Goal: Book appointment/travel/reservation

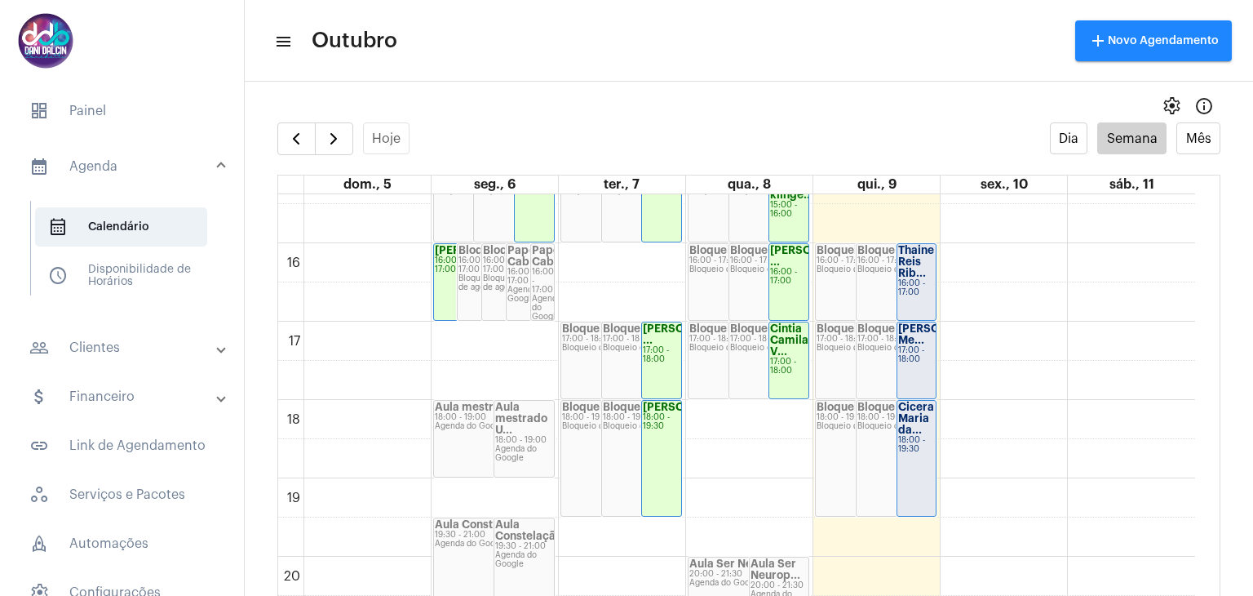
scroll to position [1041, 0]
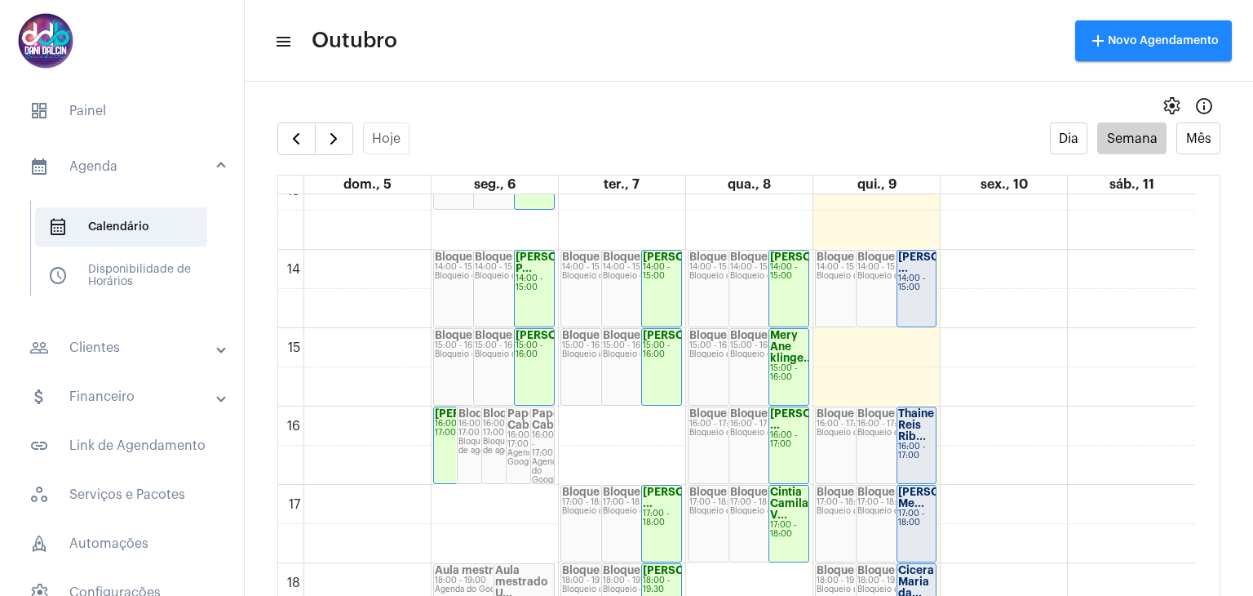
click at [912, 340] on div "00 01 02 03 04 05 06 07 08 09 10 11 12 13 14 15 16 17 18 19 20 21 22 23 [PERSON…" at bounding box center [736, 93] width 917 height 1880
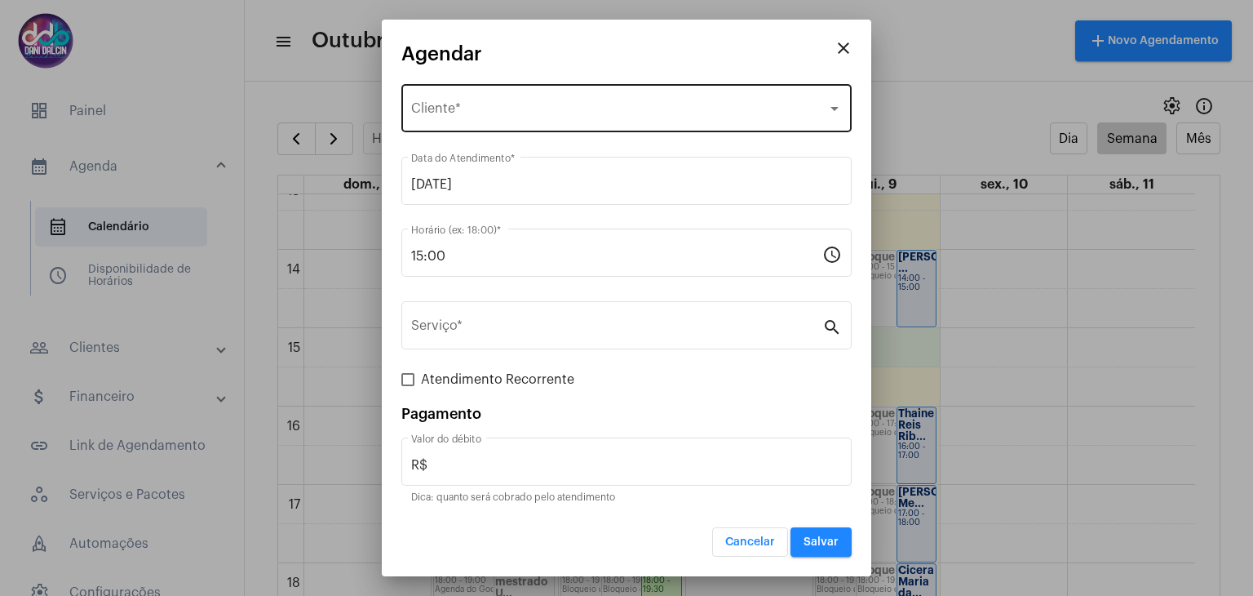
click at [531, 101] on div "Selecione o Cliente Cliente *" at bounding box center [626, 106] width 431 height 51
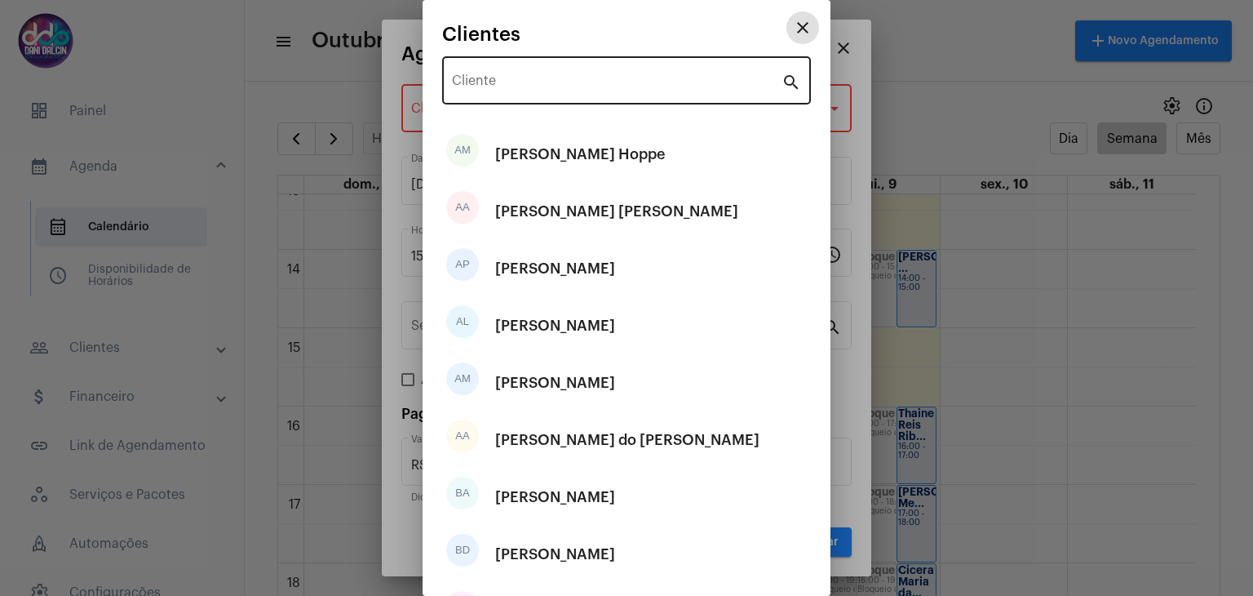
click at [549, 80] on input "Cliente" at bounding box center [617, 84] width 330 height 15
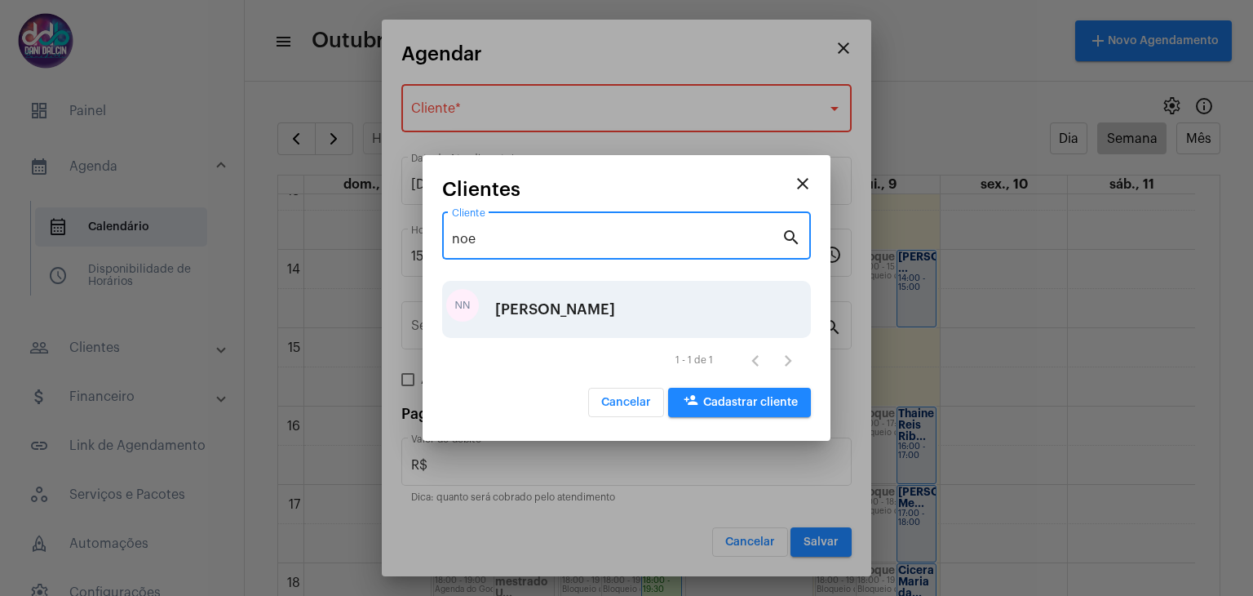
type input "noe"
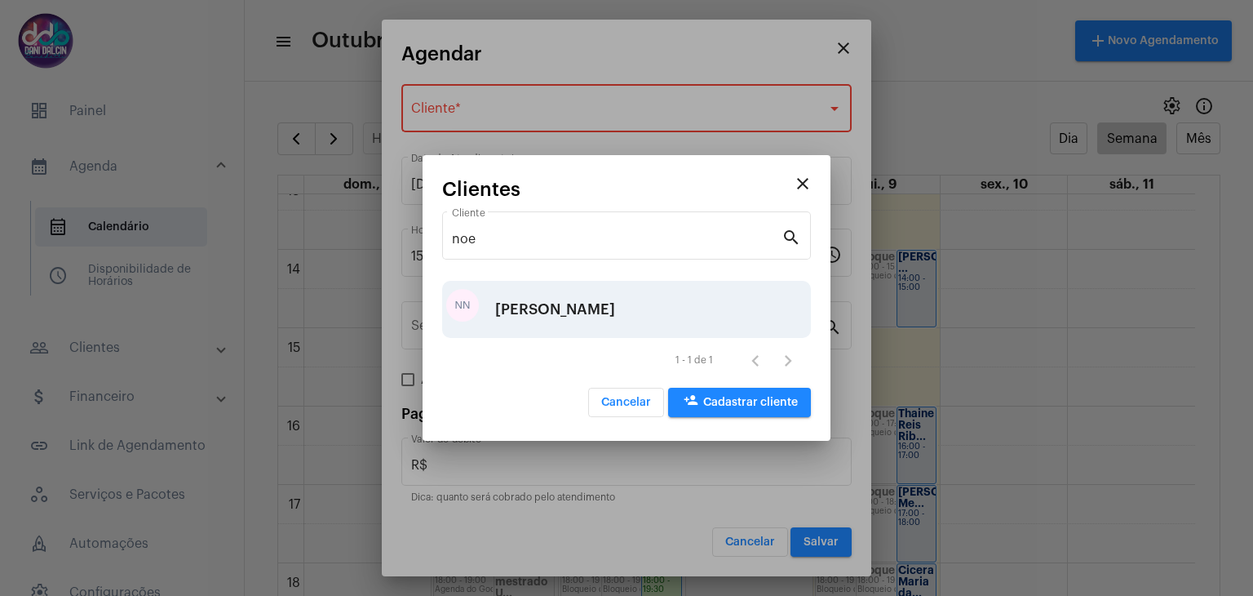
click at [548, 314] on div "[PERSON_NAME]" at bounding box center [555, 309] width 120 height 49
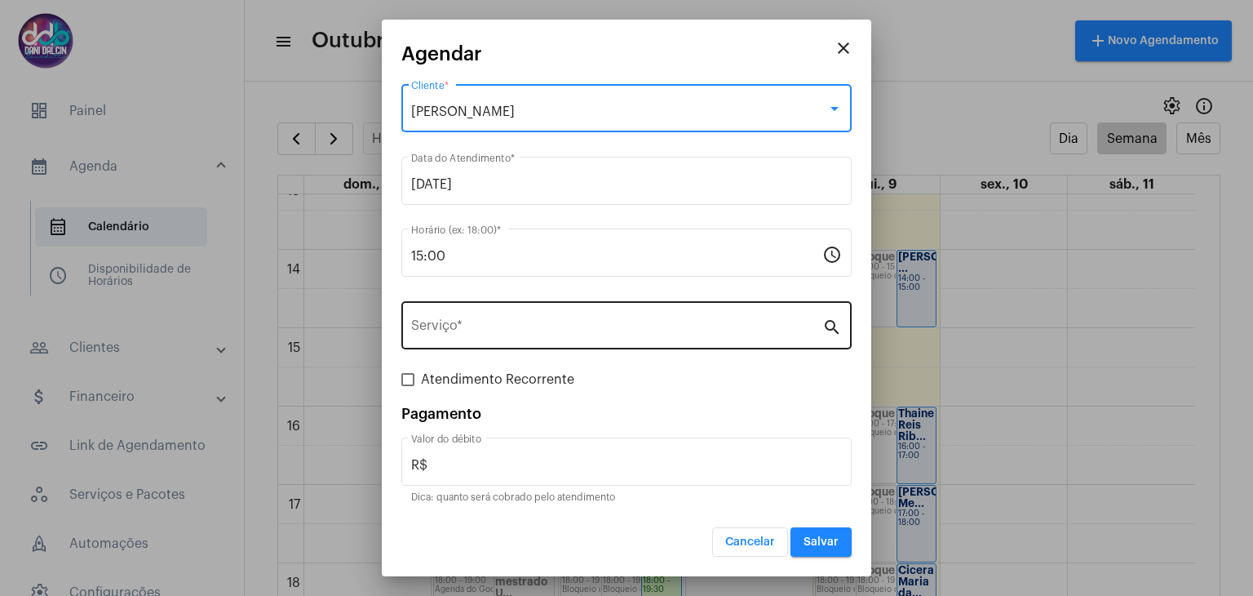
click at [546, 321] on input "Serviço *" at bounding box center [616, 328] width 411 height 15
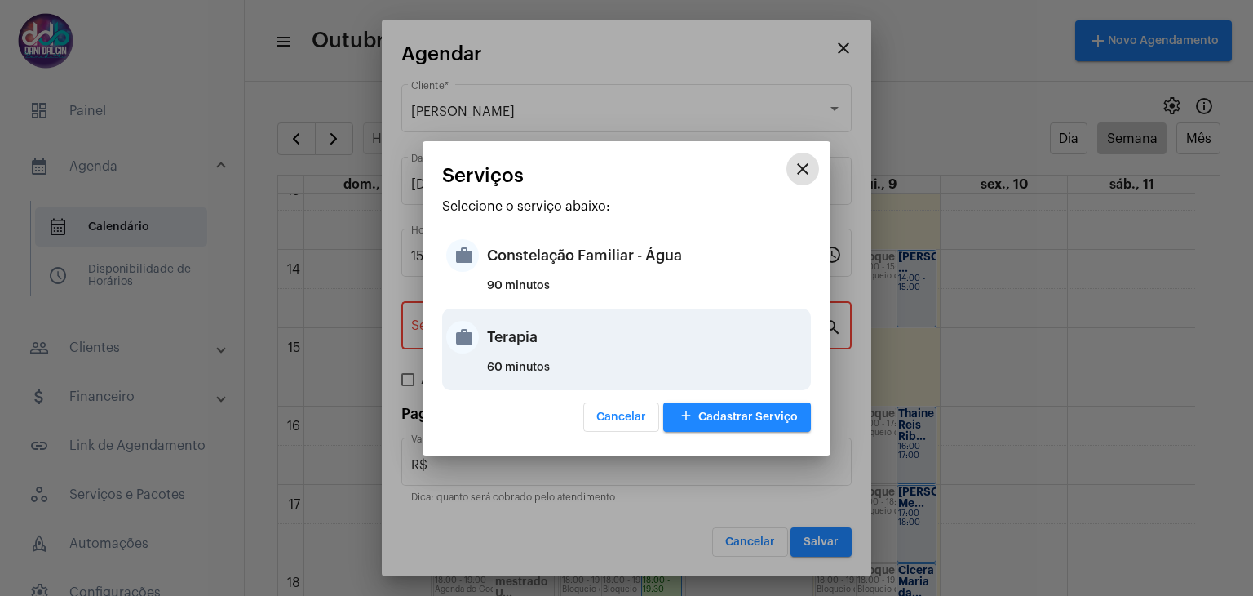
click at [536, 332] on div "Terapia" at bounding box center [647, 337] width 320 height 49
type input "Terapia"
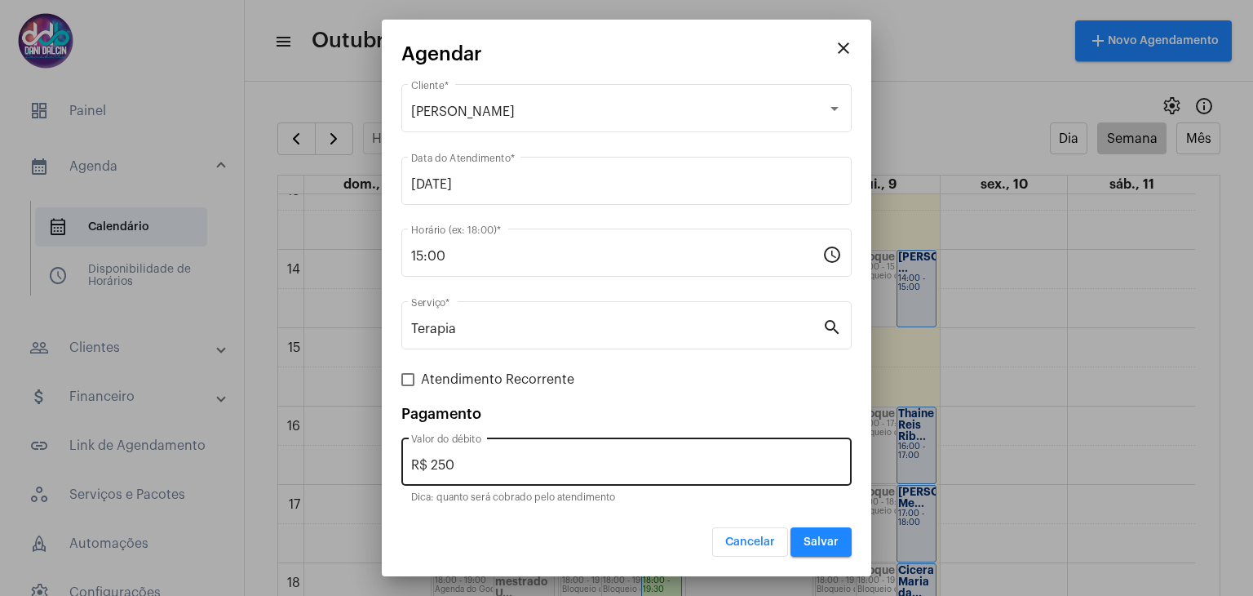
click at [512, 454] on div "R$ 250 Valor do débito" at bounding box center [626, 459] width 431 height 51
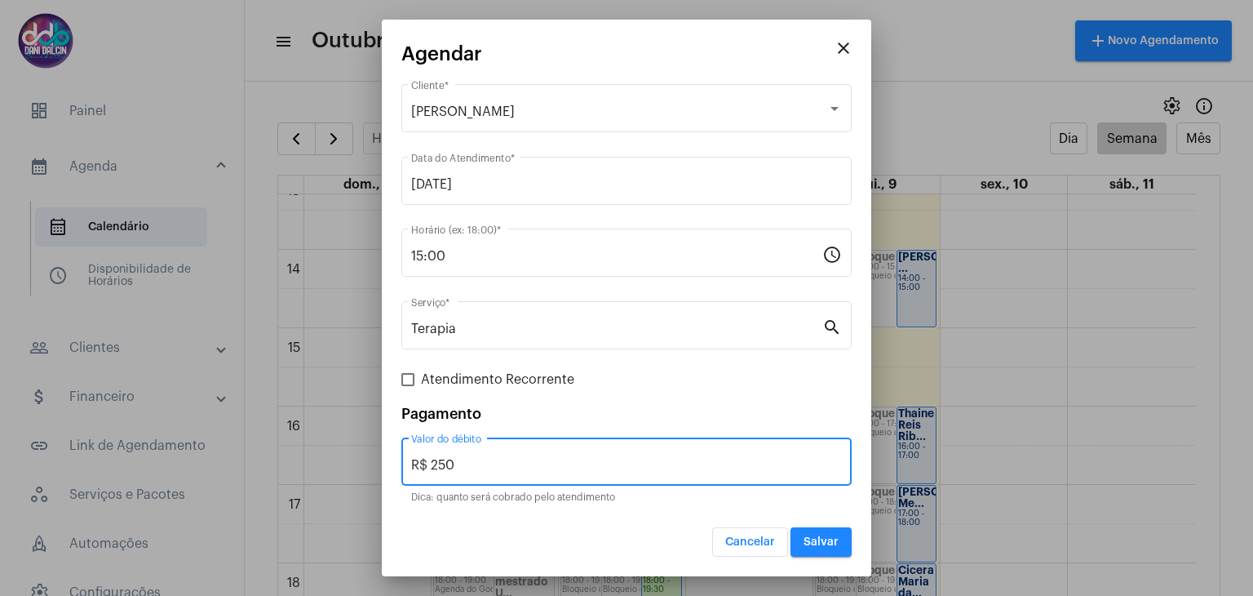
click at [512, 459] on input "R$ 250" at bounding box center [626, 465] width 431 height 15
type input "R$ 0,0"
click at [840, 533] on button "Salvar" at bounding box center [821, 541] width 61 height 29
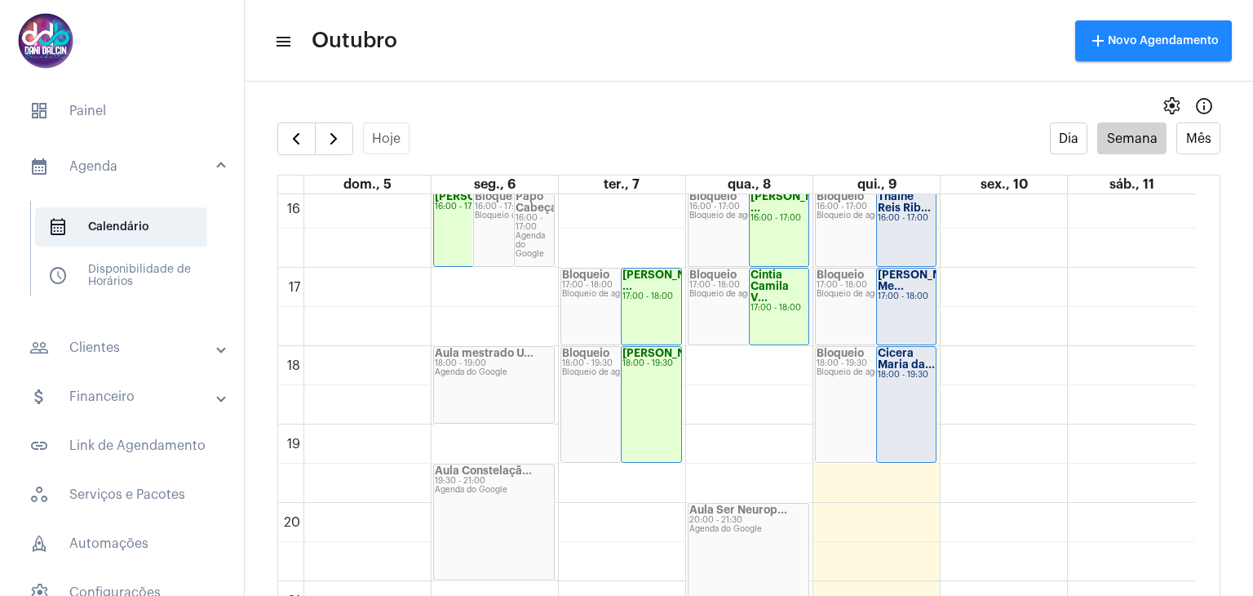
scroll to position [1286, 0]
